Goal: Find specific page/section: Find specific page/section

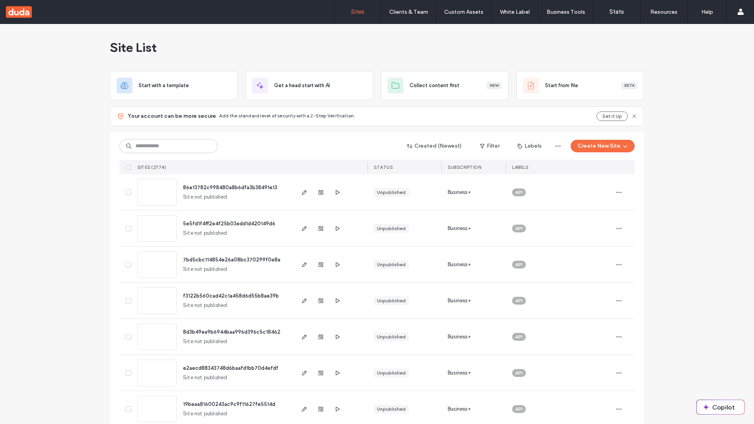
click at [166, 146] on input at bounding box center [168, 146] width 98 height 14
type input "**********"
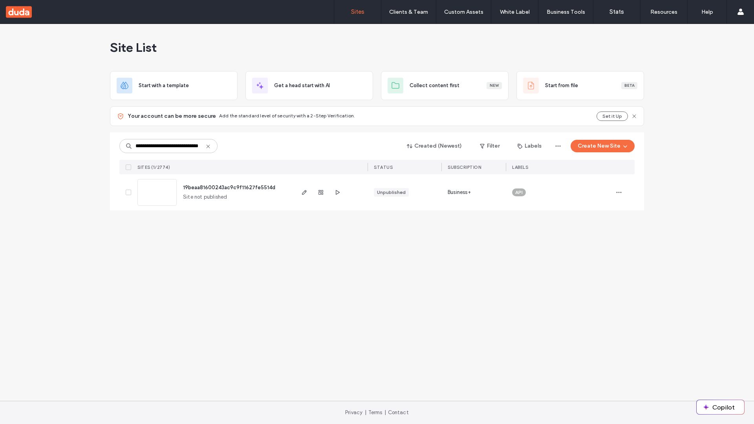
click at [229, 187] on span "19beaa81600243ac9c9f11627fe5514d" at bounding box center [229, 188] width 92 height 6
